Goal: Check status: Check status

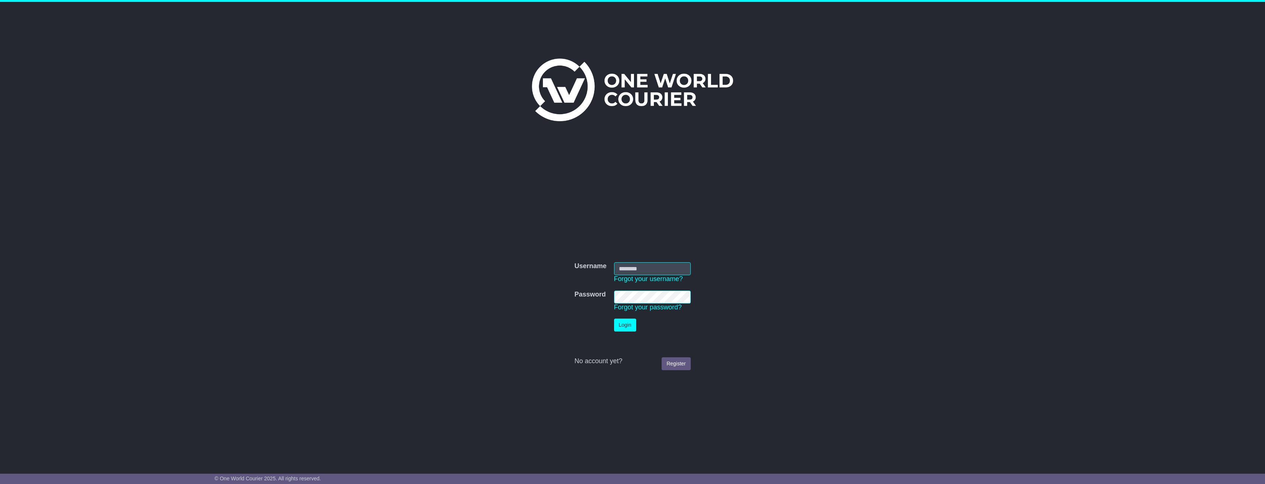
click at [626, 273] on input "Username" at bounding box center [652, 269] width 77 height 13
type input "**********"
click at [631, 318] on td "Login" at bounding box center [653, 325] width 84 height 20
click at [626, 327] on button "Login" at bounding box center [625, 325] width 22 height 13
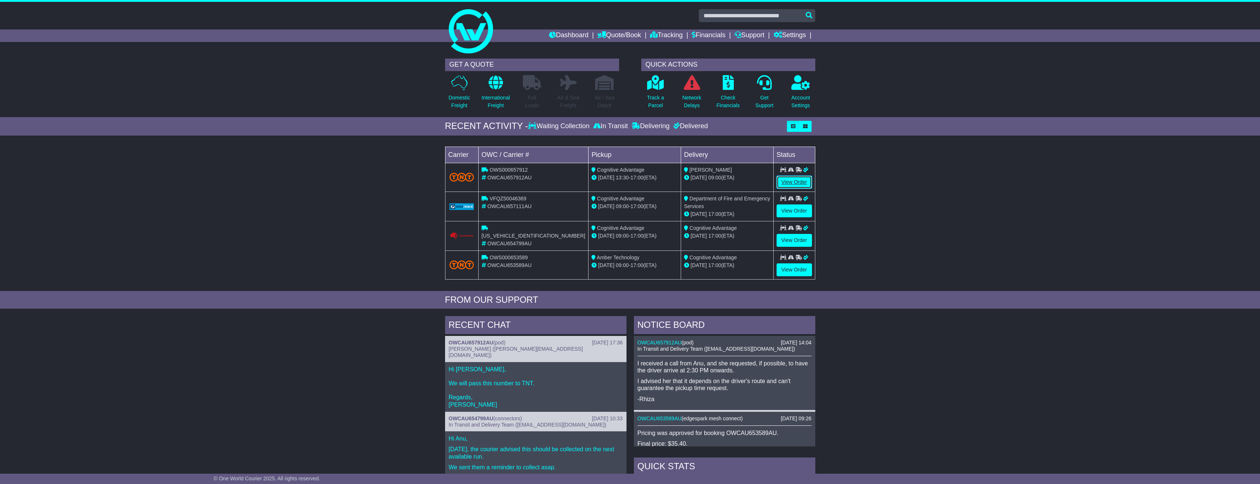
click at [793, 180] on link "View Order" at bounding box center [793, 182] width 35 height 13
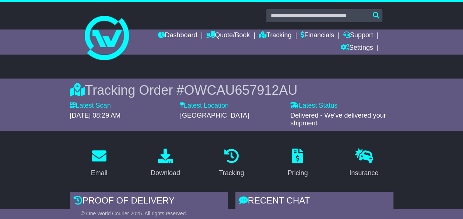
click at [175, 42] on ul "Dashboard Quote/Book Domestic International Saved Quotes Drafts Domestic Quote …" at bounding box center [259, 41] width 246 height 25
click at [176, 32] on link "Dashboard" at bounding box center [177, 35] width 39 height 13
